Goal: Task Accomplishment & Management: Use online tool/utility

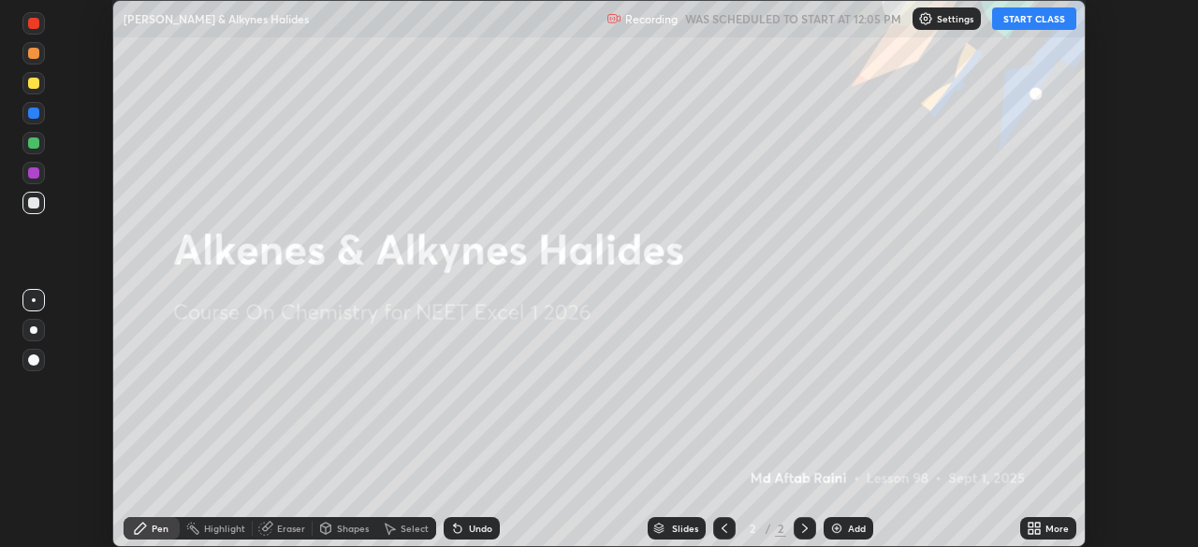
scroll to position [547, 1198]
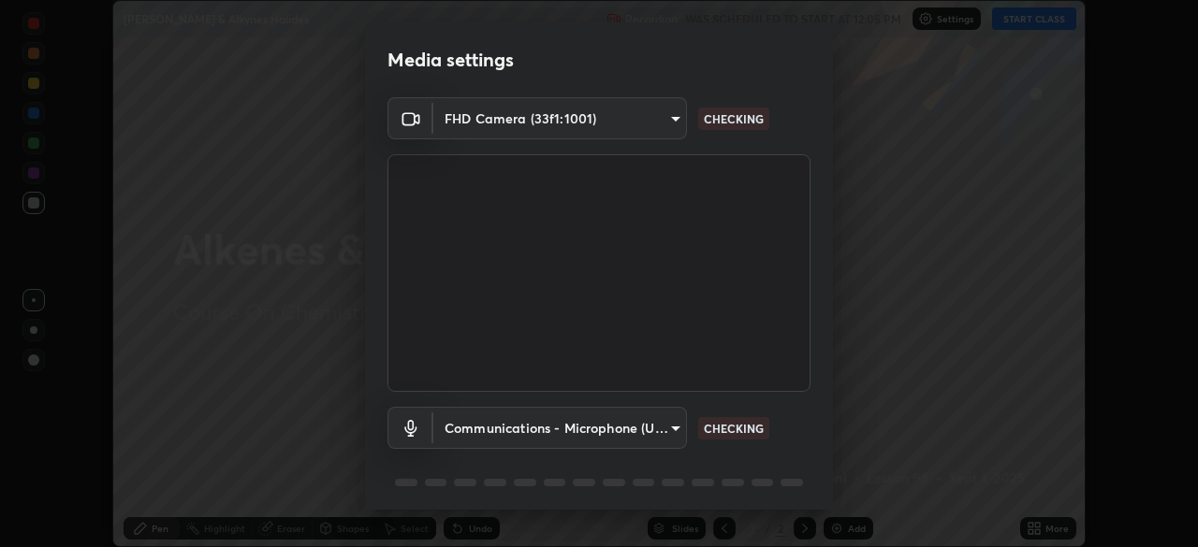
type input "0b0394df5398a873b7d047182dbff5bf8641b4882f7ce2760a0fef017966b62e"
type input "communications"
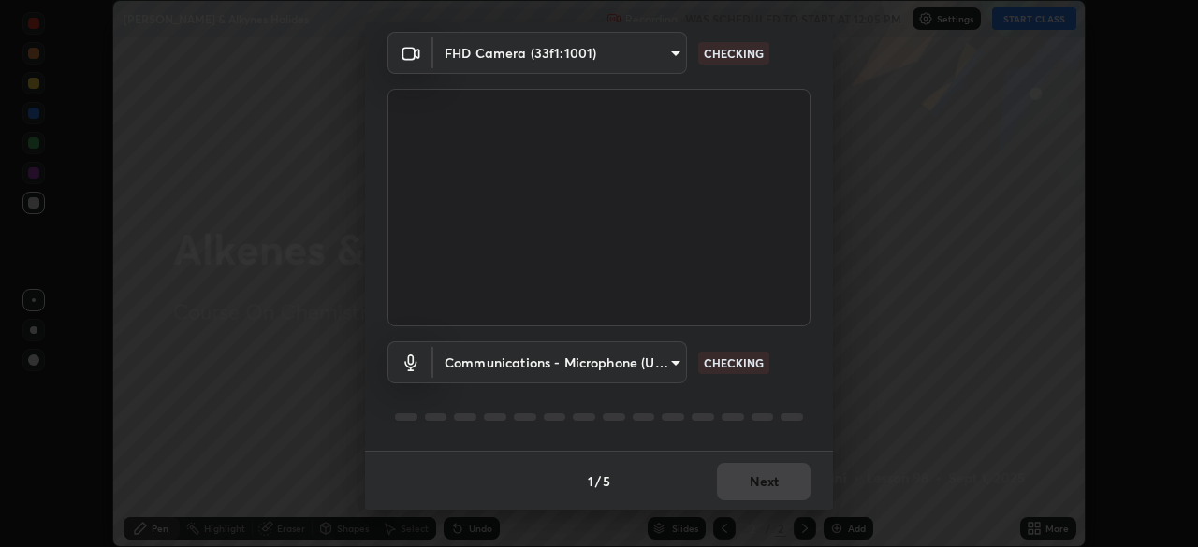
scroll to position [66, 0]
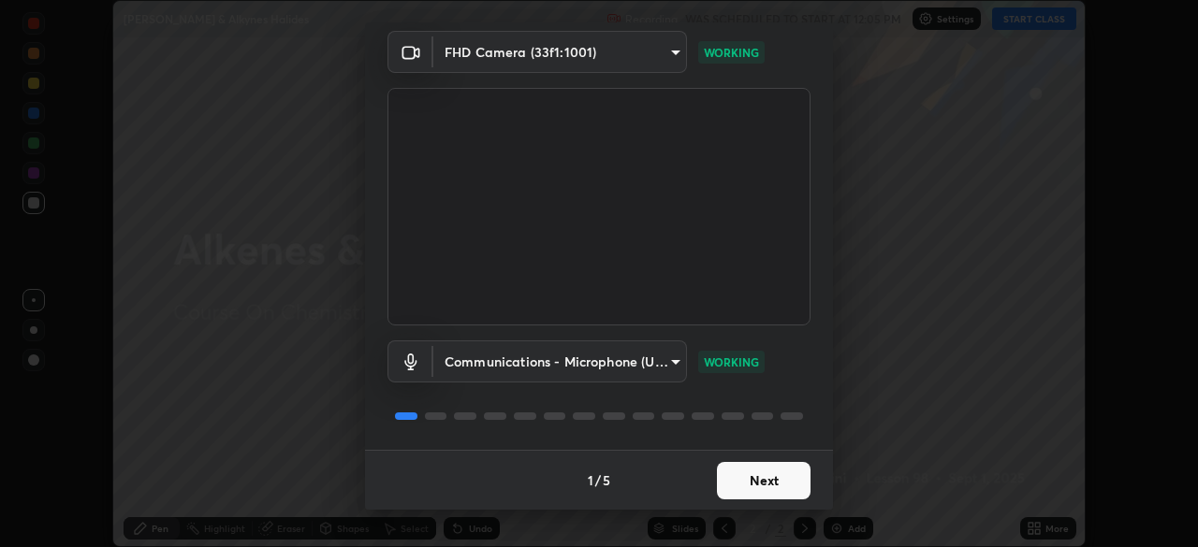
click at [779, 476] on button "Next" at bounding box center [764, 480] width 94 height 37
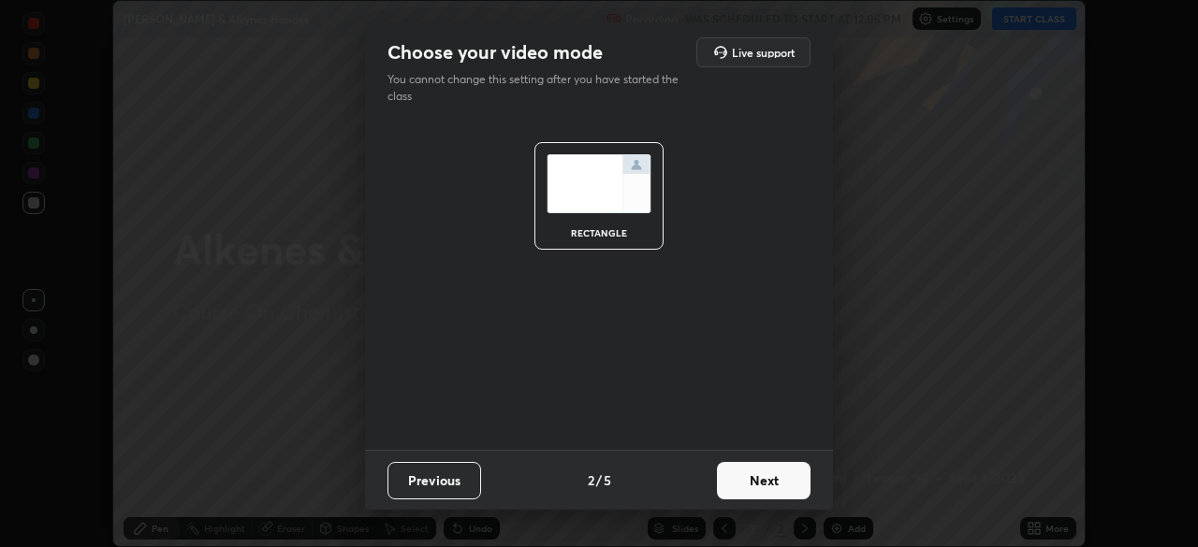
click at [775, 485] on button "Next" at bounding box center [764, 480] width 94 height 37
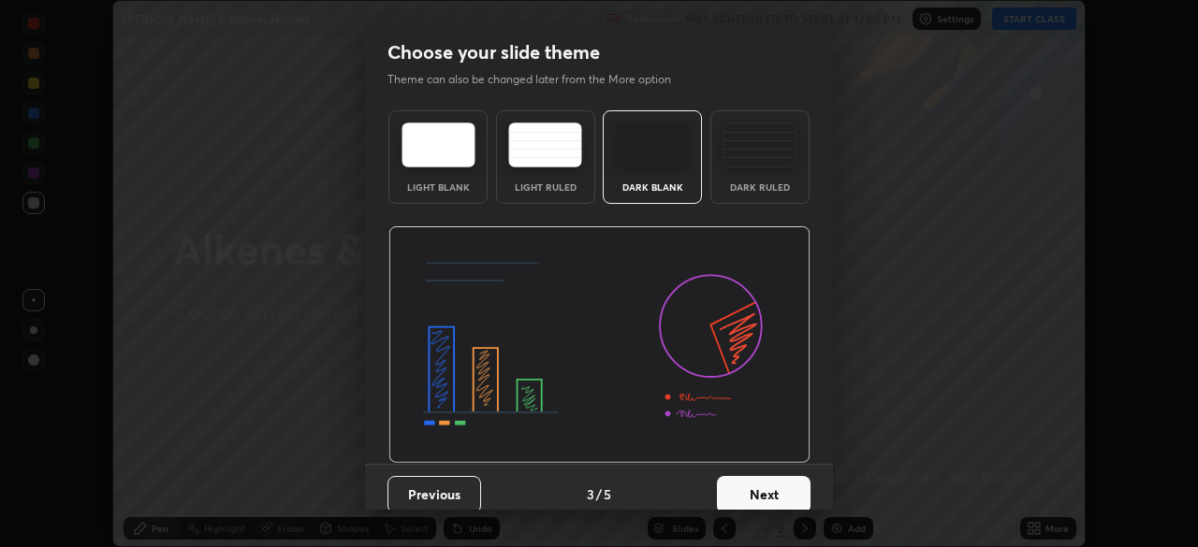
click at [775, 485] on button "Next" at bounding box center [764, 494] width 94 height 37
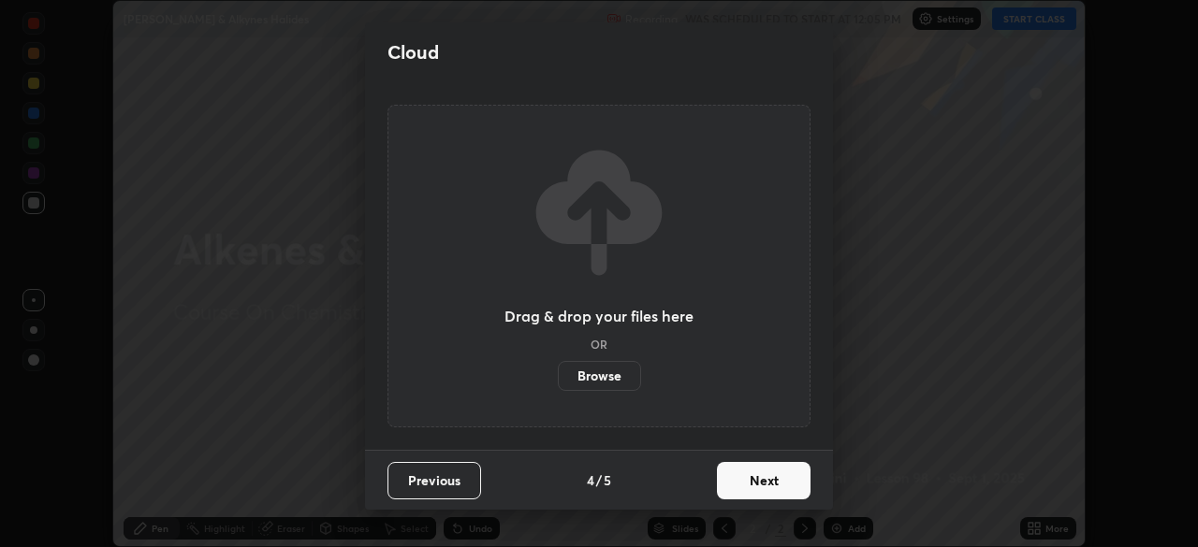
click at [771, 493] on button "Next" at bounding box center [764, 480] width 94 height 37
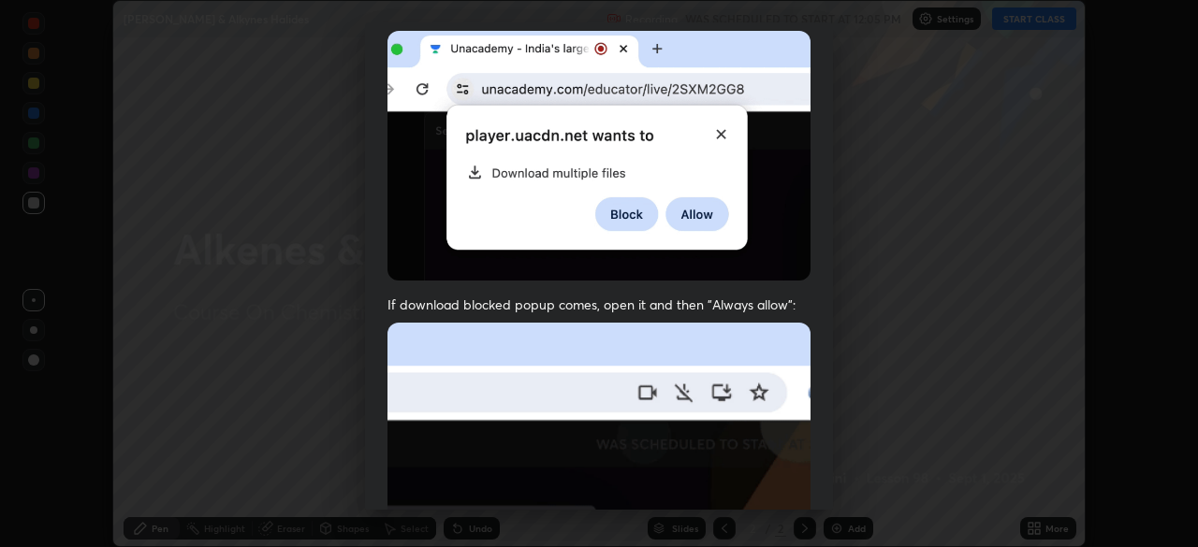
scroll to position [448, 0]
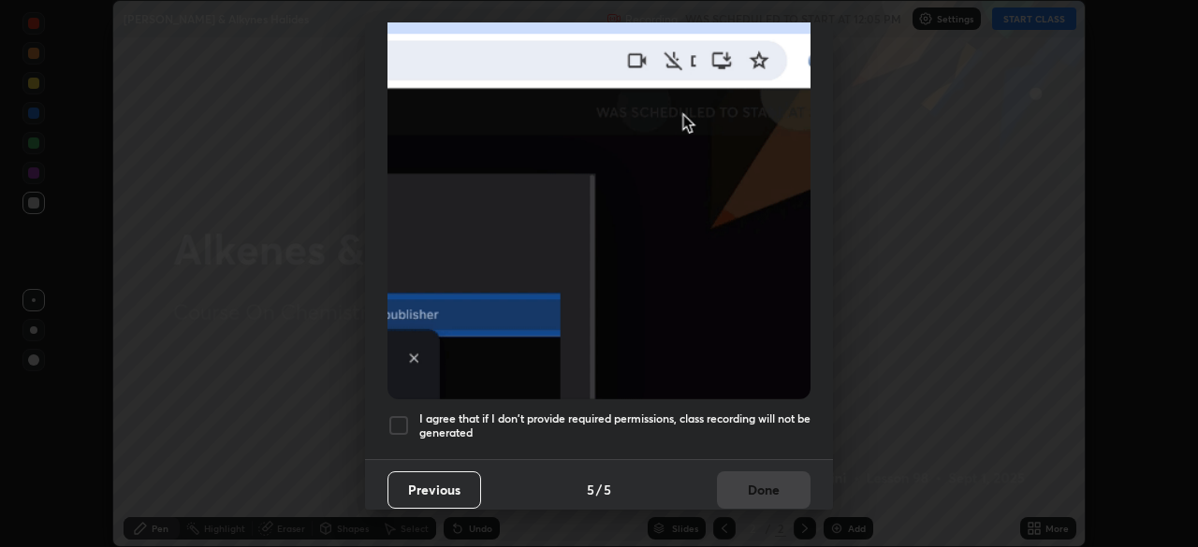
click at [402, 416] on div at bounding box center [398, 426] width 22 height 22
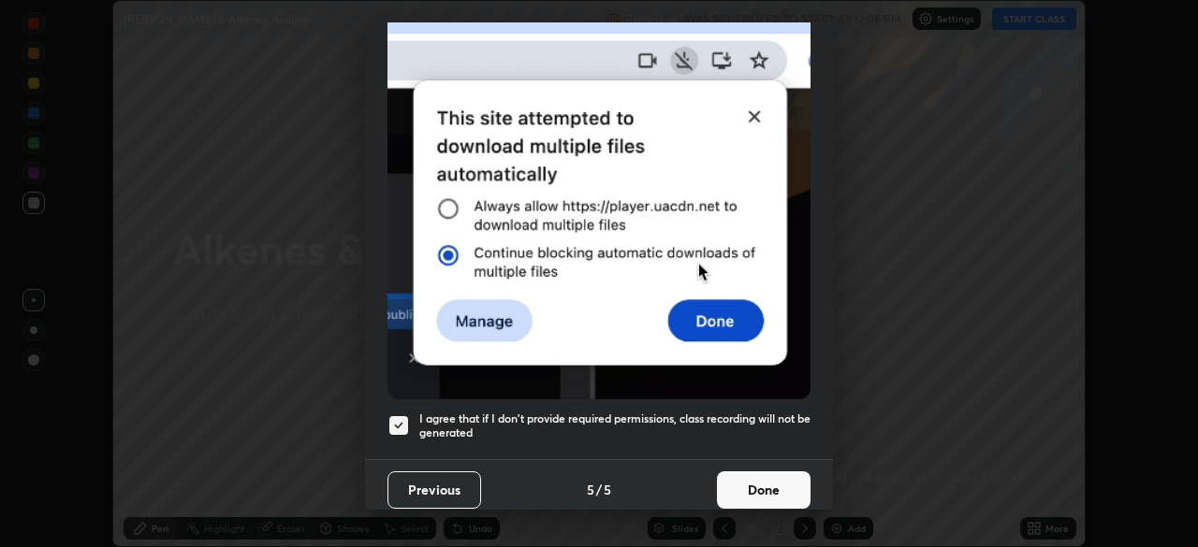
click at [765, 477] on button "Done" at bounding box center [764, 490] width 94 height 37
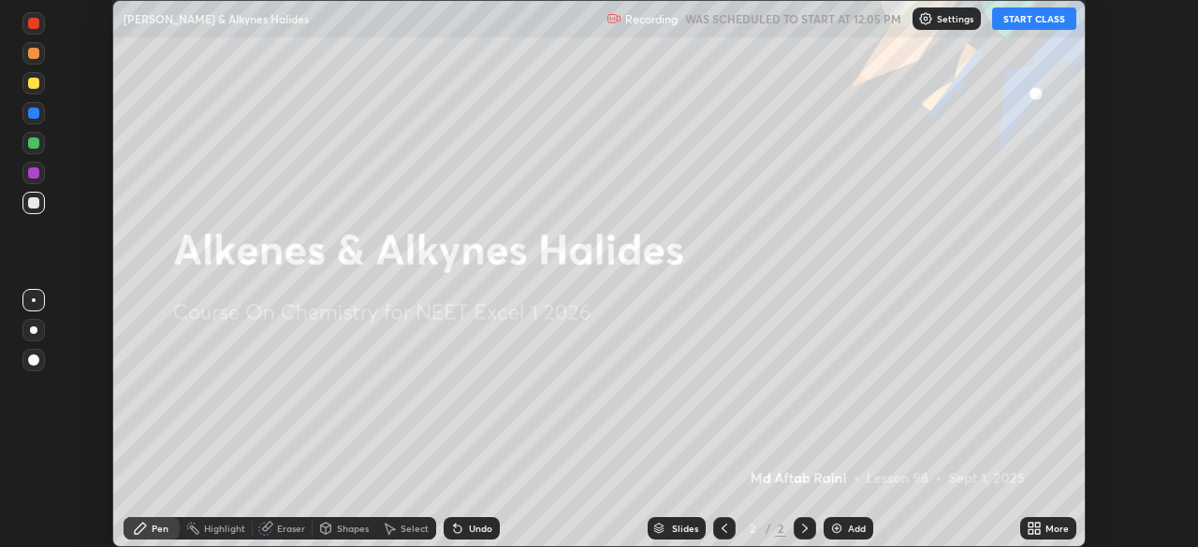
click at [851, 536] on div "Add" at bounding box center [848, 528] width 50 height 22
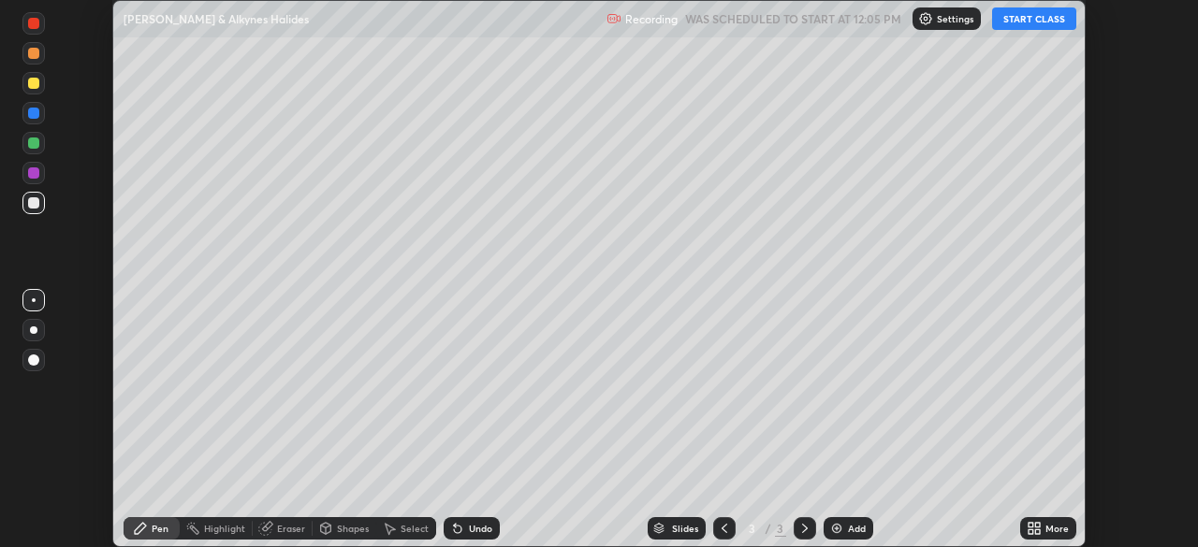
click at [1037, 525] on icon at bounding box center [1037, 525] width 5 height 5
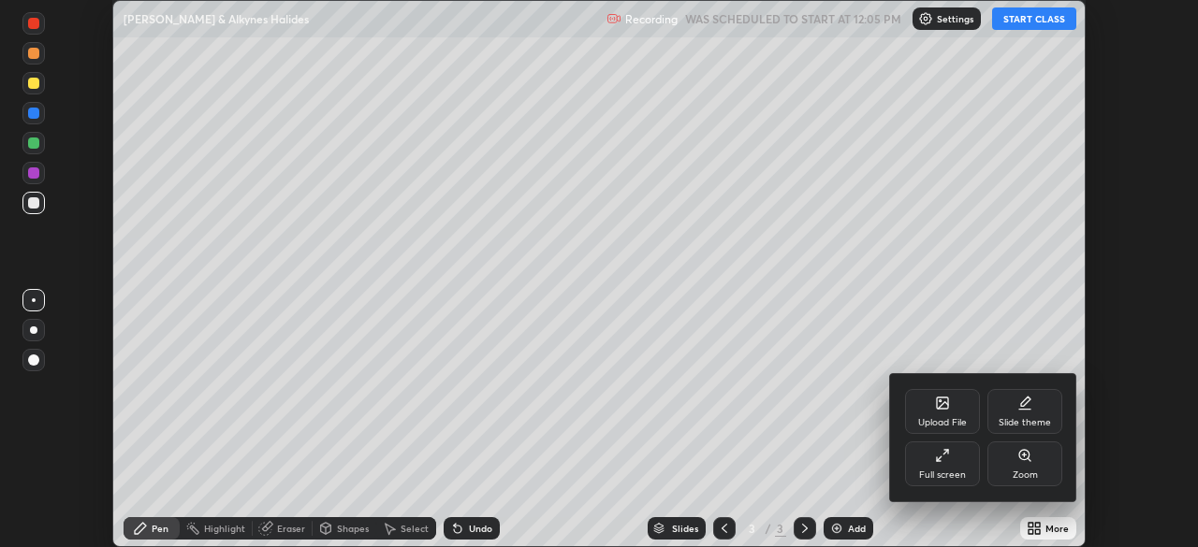
click at [1044, 21] on div at bounding box center [599, 273] width 1198 height 547
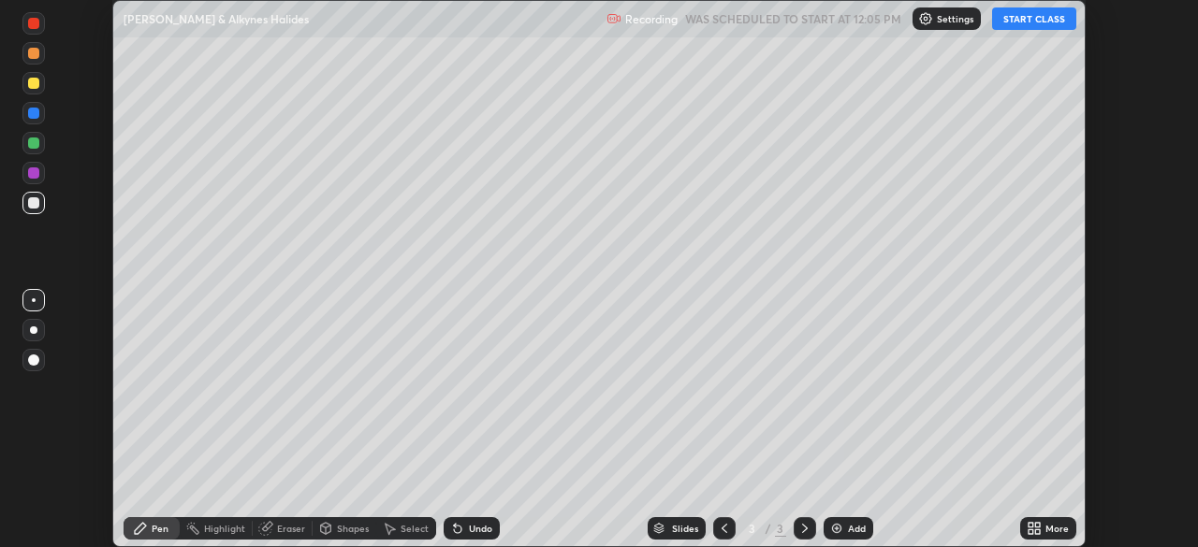
click at [1045, 16] on button "START CLASS" at bounding box center [1034, 18] width 84 height 22
